Goal: Use online tool/utility: Utilize a website feature to perform a specific function

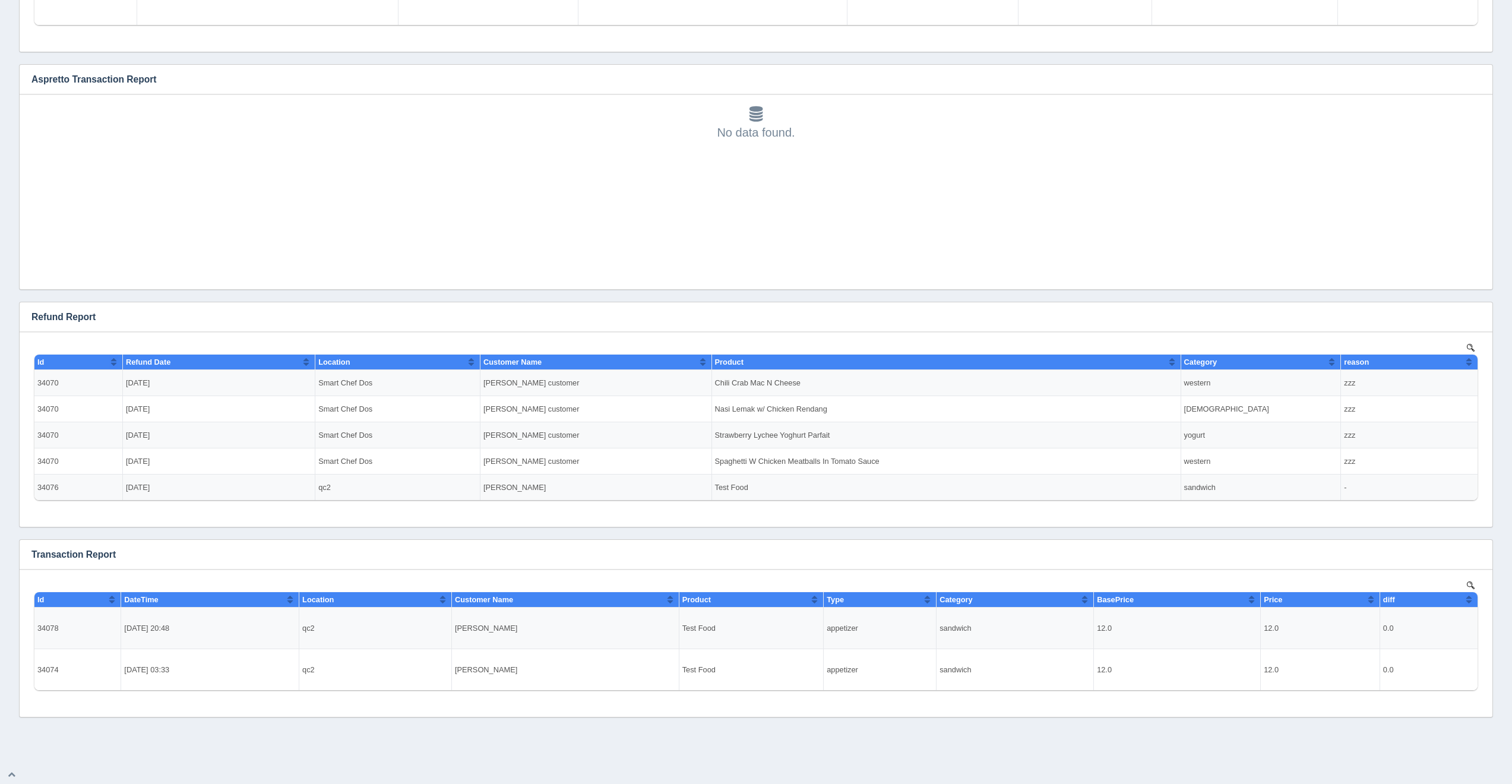
scroll to position [1084, 0]
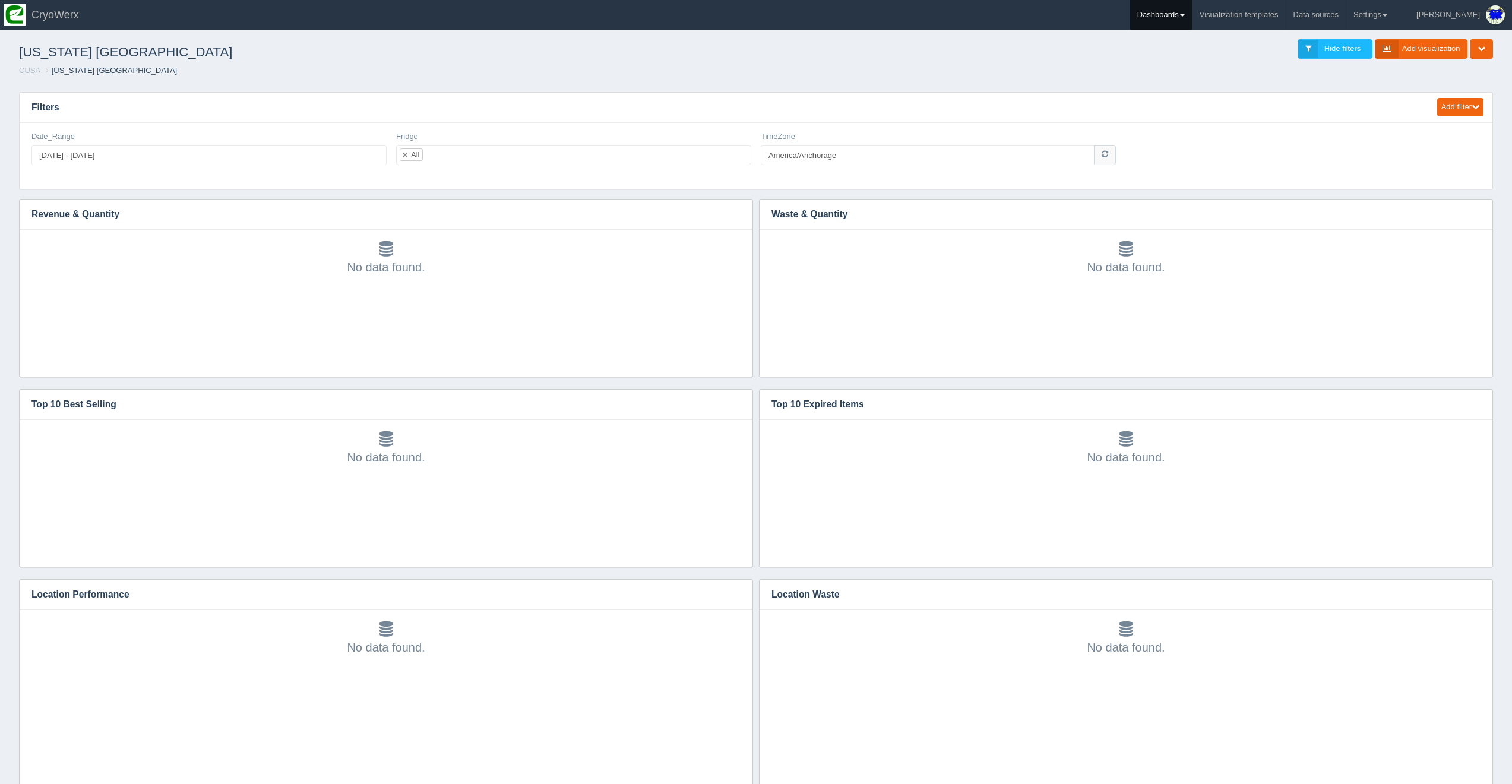
click at [1192, 12] on link "Dashboards" at bounding box center [1161, 15] width 62 height 29
click at [1219, 79] on link "CUSA" at bounding box center [1210, 79] width 161 height 23
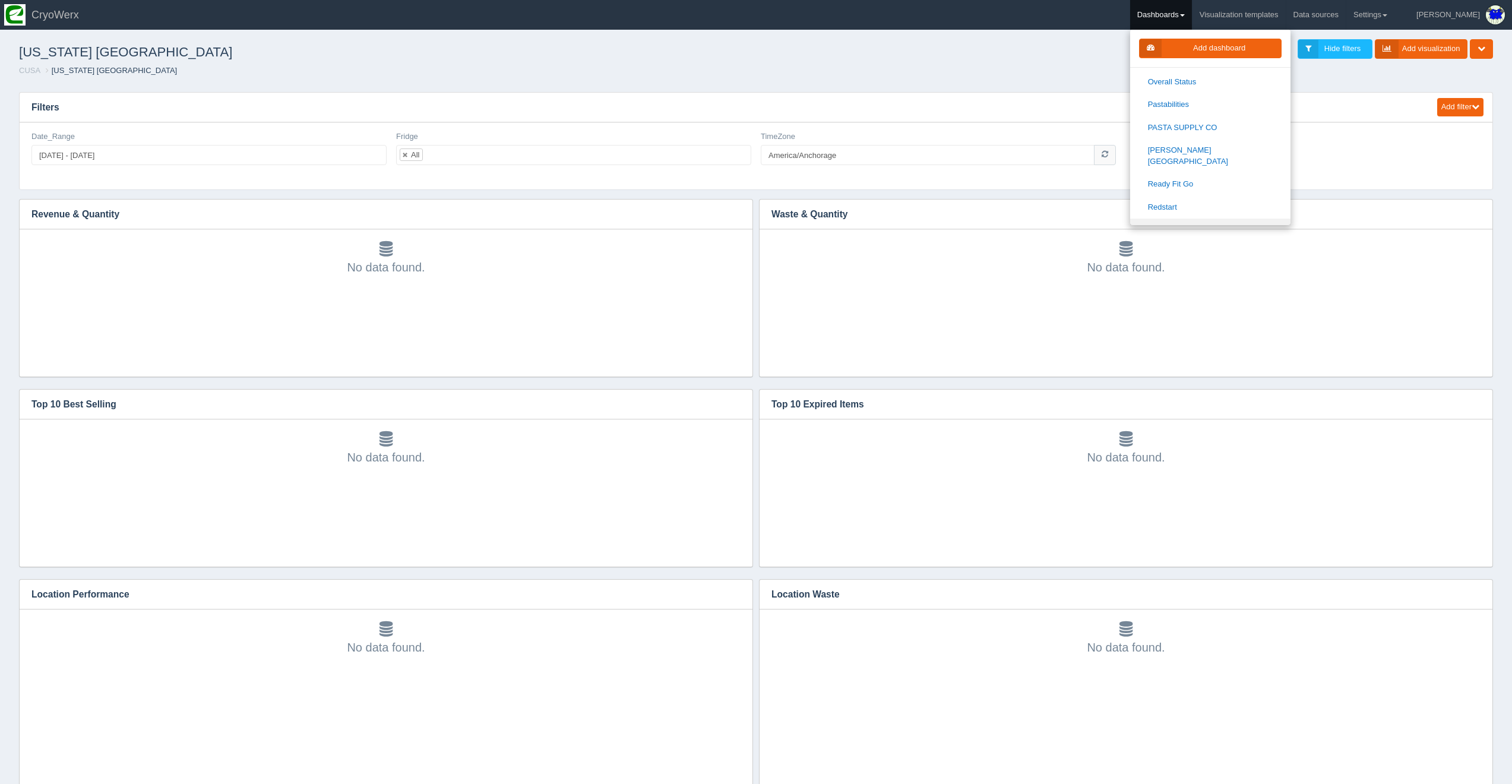
scroll to position [1083, 0]
click at [1208, 140] on link "[US_STATE] University Culinary Services" at bounding box center [1210, 157] width 161 height 34
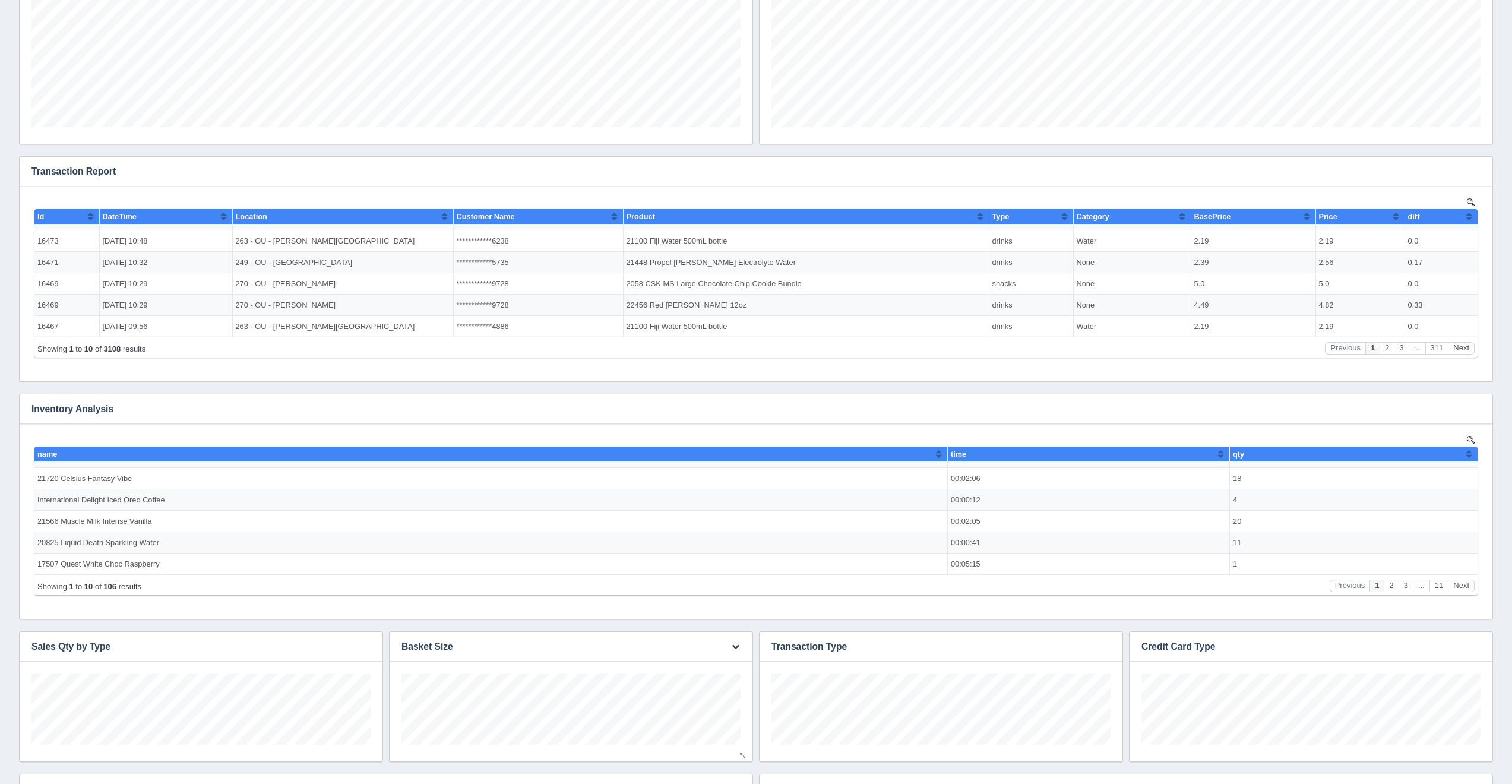
scroll to position [815, 0]
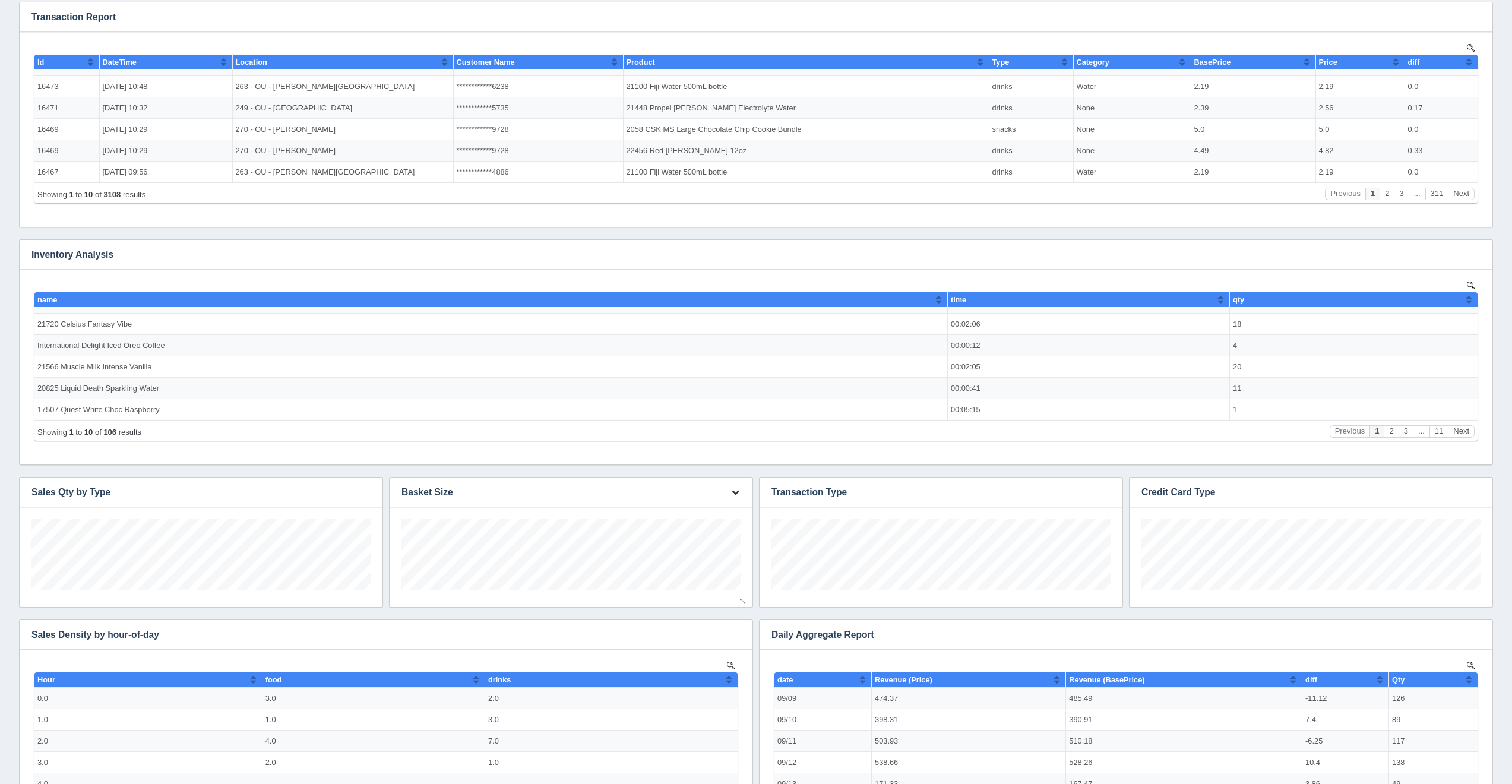
click at [732, 489] on icon "button" at bounding box center [735, 492] width 8 height 8
click at [735, 505] on link "Edit chart" at bounding box center [696, 509] width 95 height 17
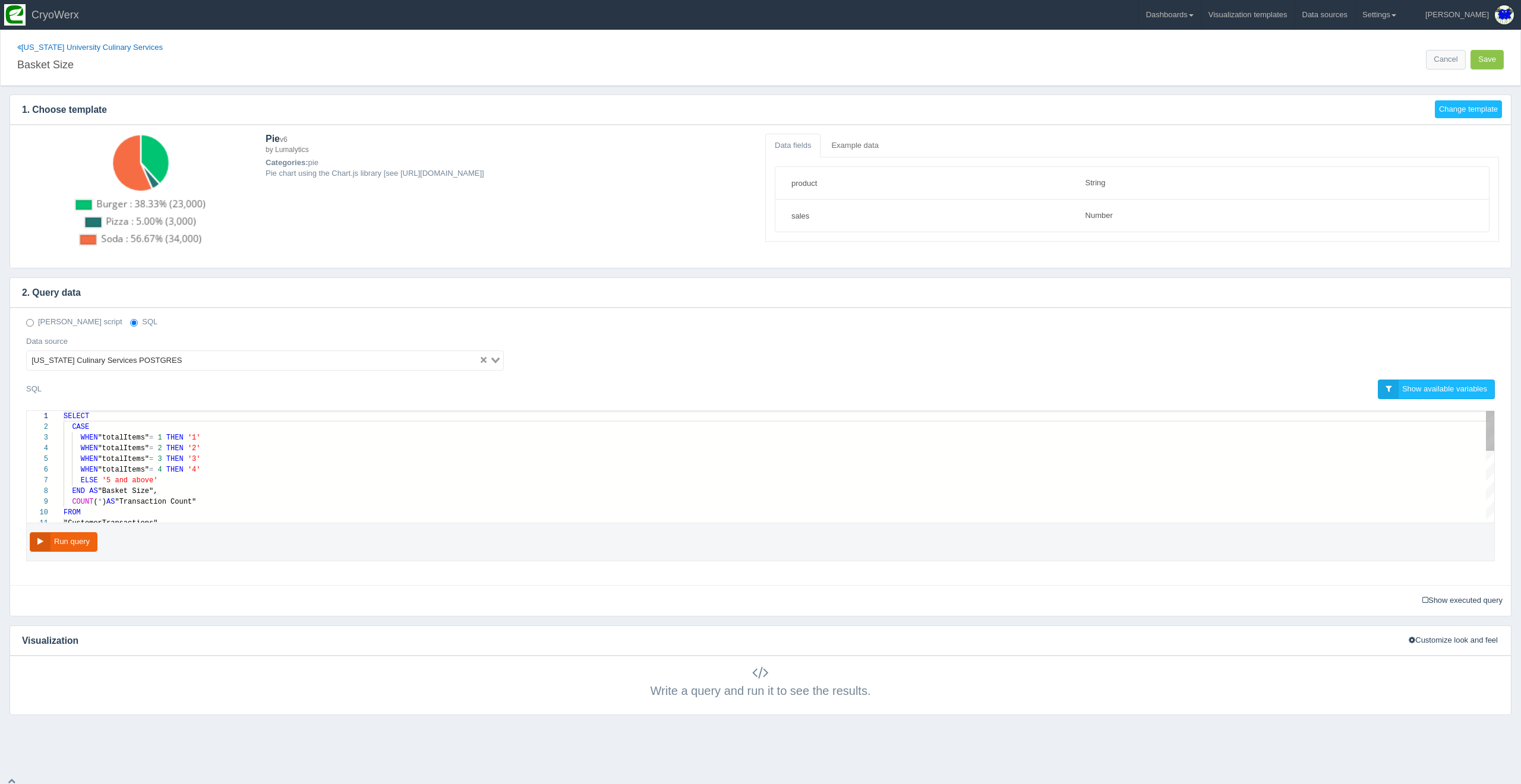
select select "string"
select select "number"
click at [439, 493] on div "END AS "Basket Size"," at bounding box center [779, 490] width 1430 height 10
type textarea "SELECT CASE WHEN "totalItems" = 1 THEN '1' WHEN "totalItems" = 2 THEN '2' WHEN …"
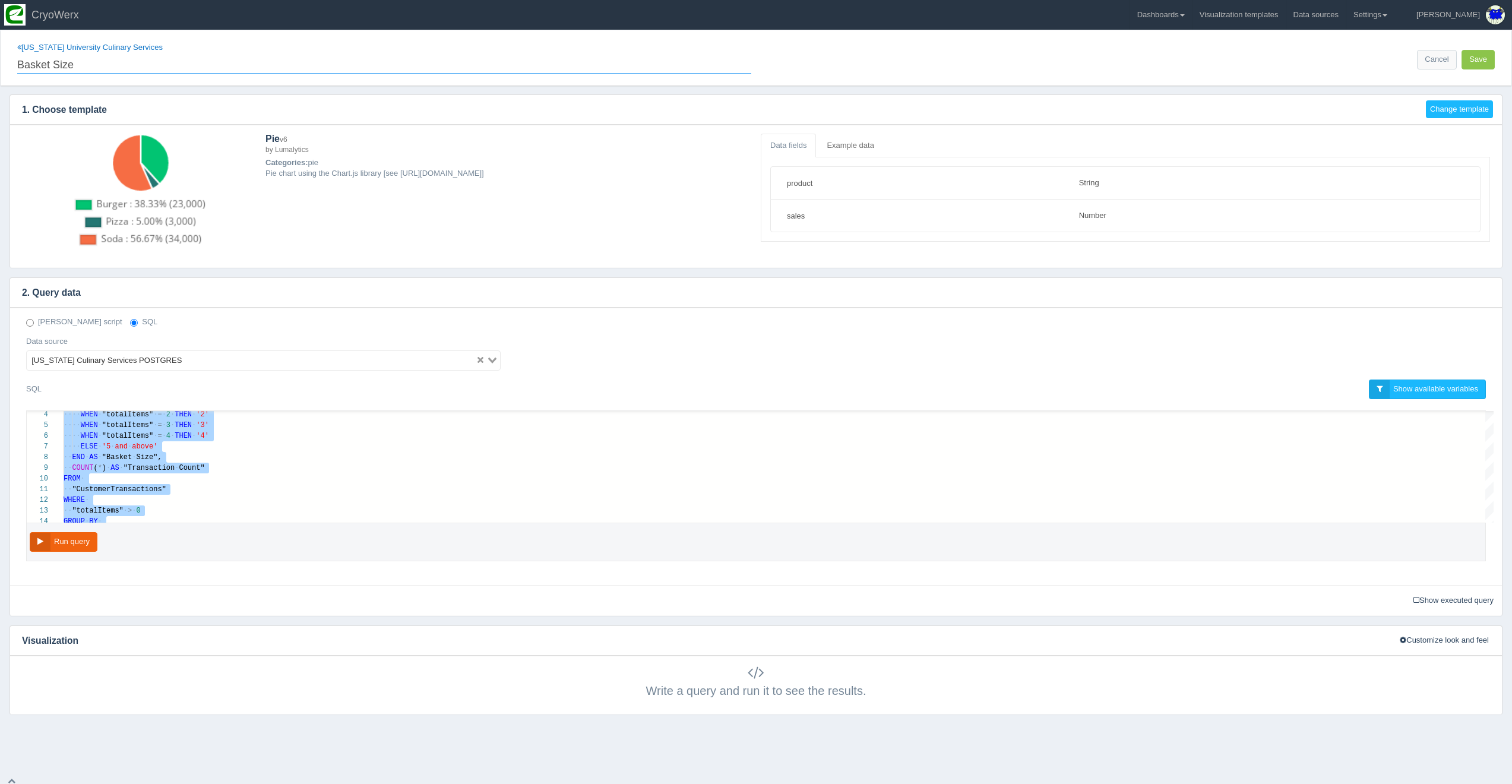
click at [85, 56] on input "Basket Size" at bounding box center [384, 63] width 734 height 20
click at [72, 50] on link "[US_STATE] University Culinary Services" at bounding box center [90, 47] width 145 height 9
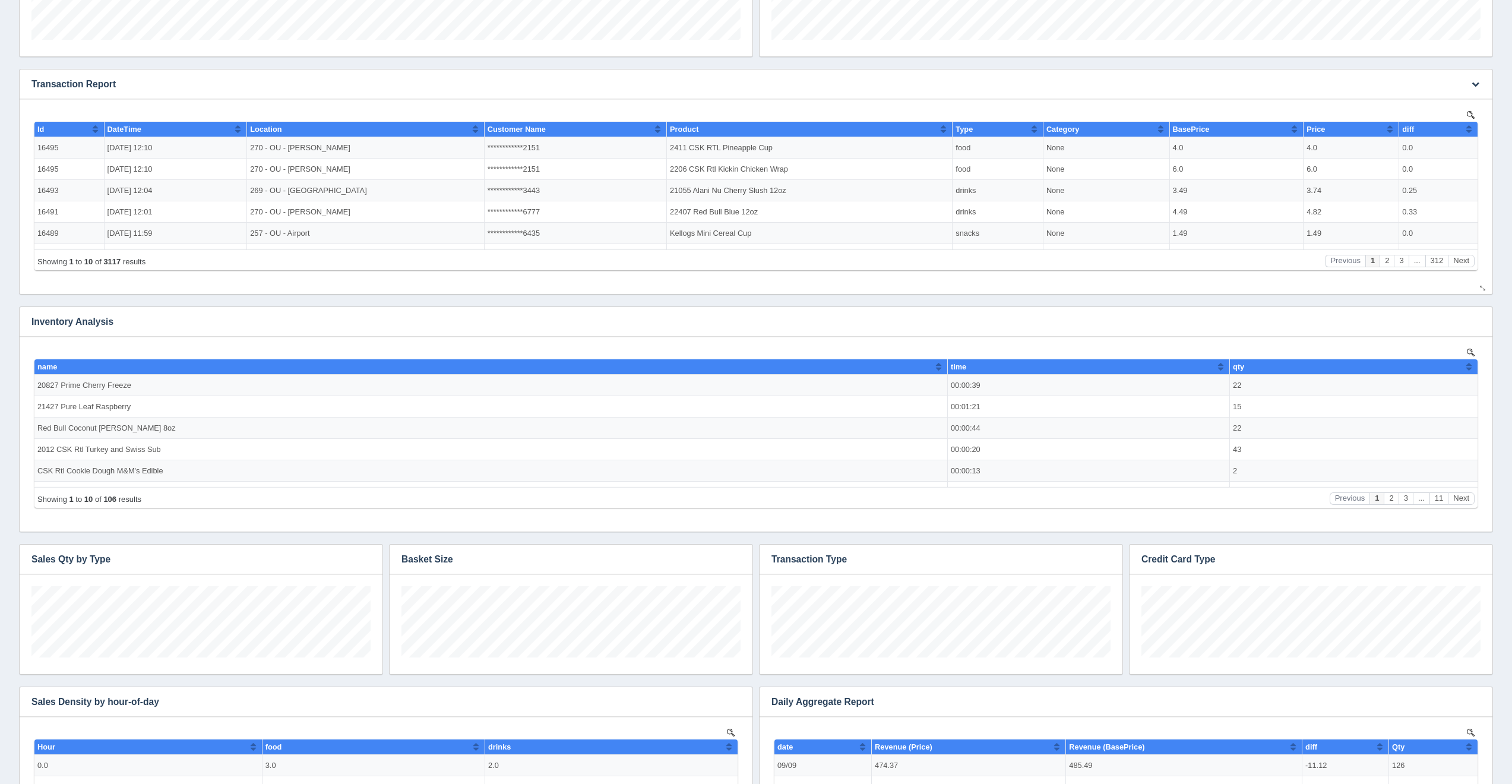
scroll to position [743, 0]
